Goal: Transaction & Acquisition: Purchase product/service

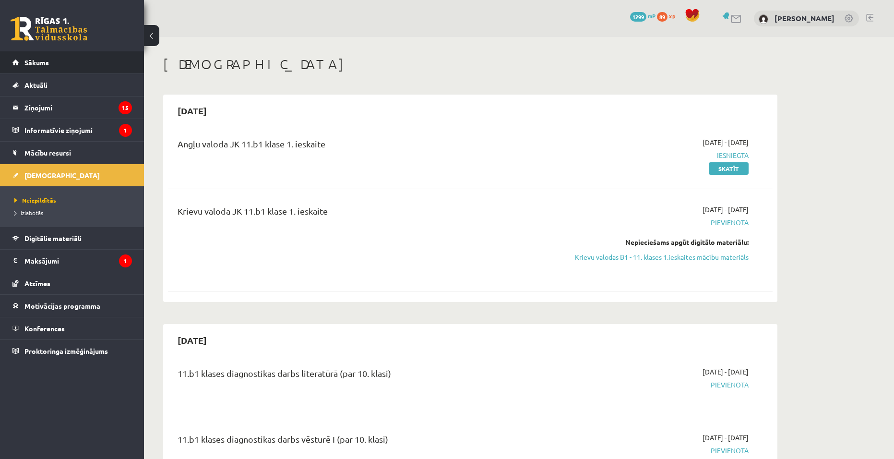
click at [72, 59] on link "Sākums" at bounding box center [71, 62] width 119 height 22
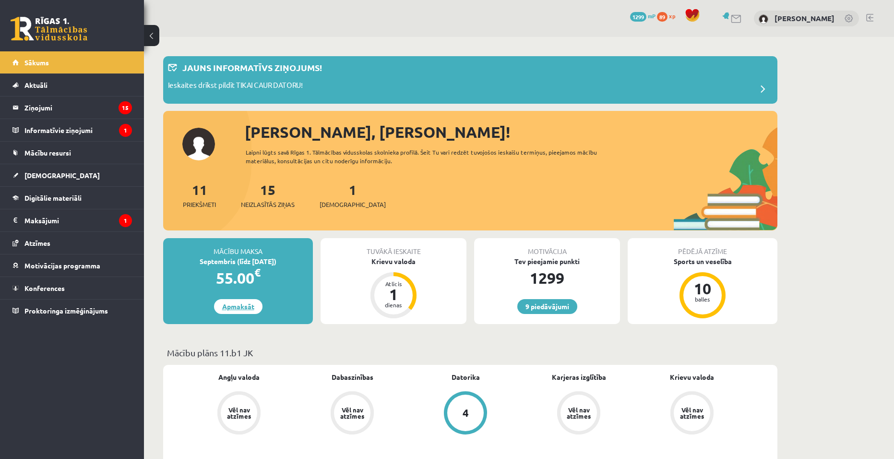
scroll to position [48, 0]
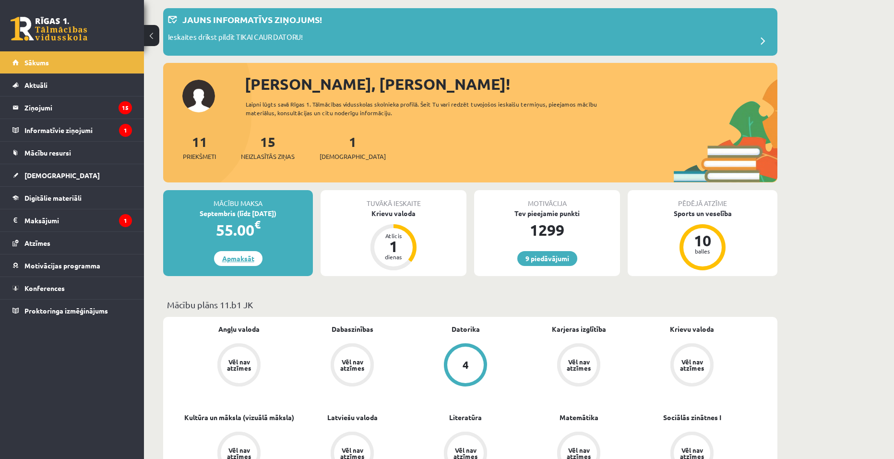
click at [224, 253] on link "Apmaksāt" at bounding box center [238, 258] width 48 height 15
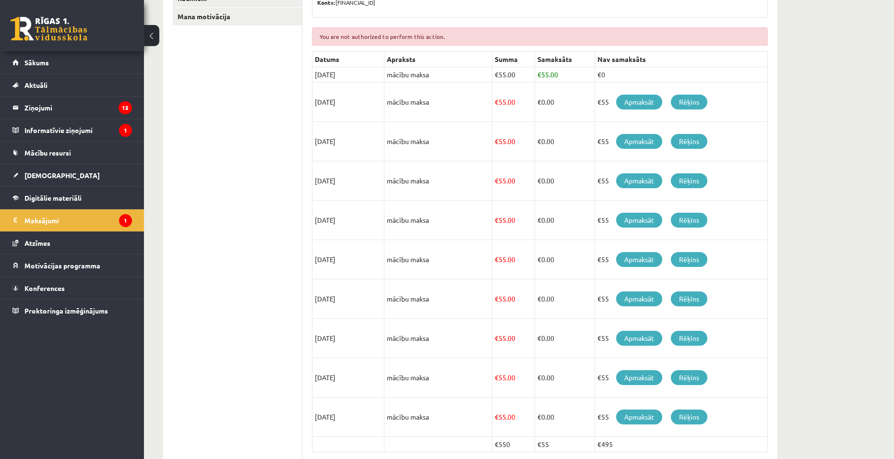
scroll to position [222, 0]
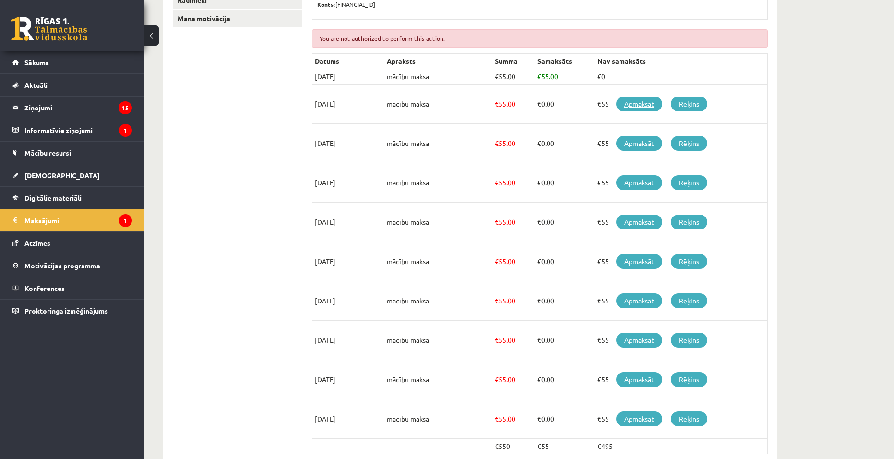
click at [637, 102] on link "Apmaksāt" at bounding box center [639, 103] width 46 height 15
